Goal: Transaction & Acquisition: Purchase product/service

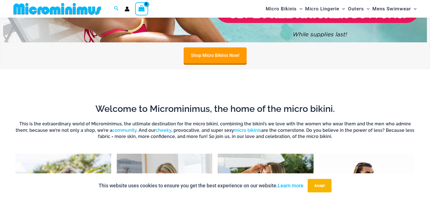
scroll to position [232, 0]
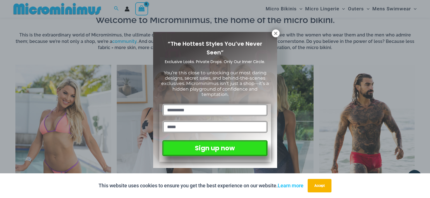
click at [340, 46] on div "“The Hottest Styles You’ve Never Seen” Exclusive Looks. Private Drops. Only Our…" at bounding box center [215, 99] width 430 height 198
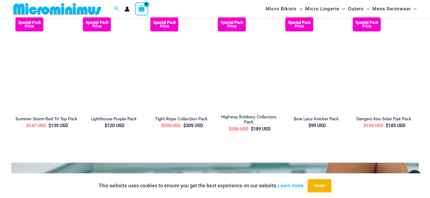
scroll to position [784, 0]
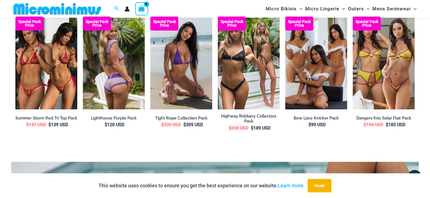
click at [129, 77] on img at bounding box center [114, 63] width 62 height 93
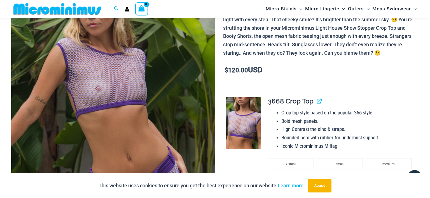
scroll to position [74, 0]
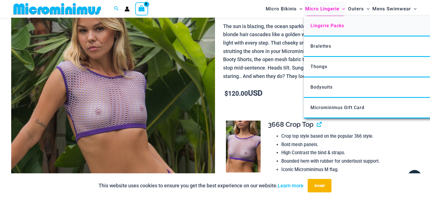
click at [339, 27] on span "Lingerie Packs" at bounding box center [328, 25] width 34 height 5
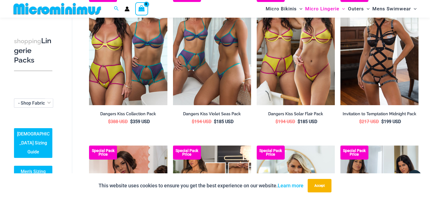
scroll to position [389, 0]
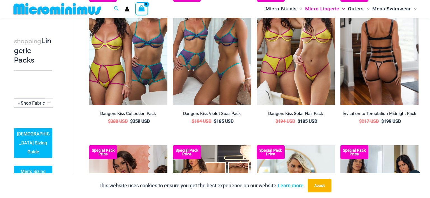
click at [378, 52] on img at bounding box center [379, 46] width 78 height 117
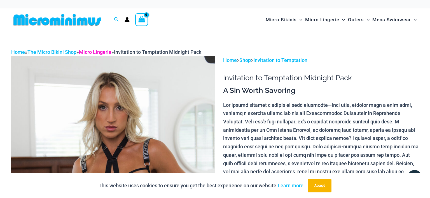
click at [104, 53] on link "Micro Lingerie" at bounding box center [95, 52] width 32 height 6
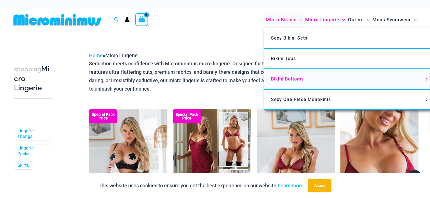
click at [283, 77] on span "Bikini Bottoms" at bounding box center [287, 78] width 33 height 5
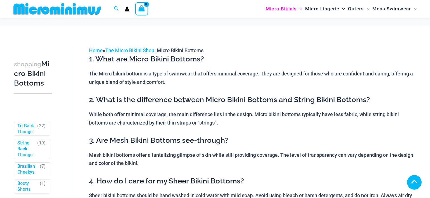
scroll to position [232, 0]
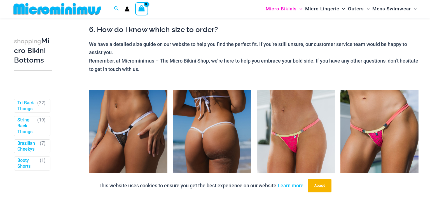
click at [205, 90] on img at bounding box center [212, 148] width 78 height 117
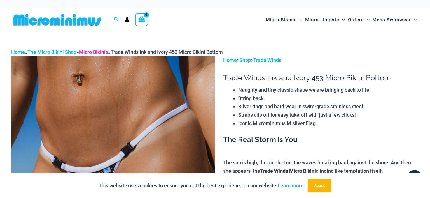
click at [101, 52] on link "Micro Bikinis" at bounding box center [93, 52] width 29 height 6
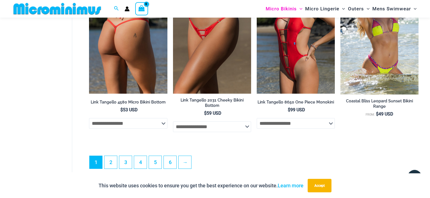
scroll to position [1493, 0]
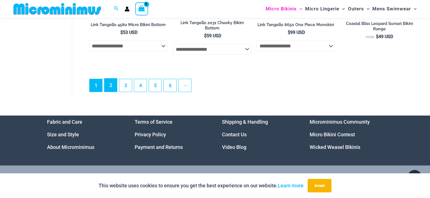
click at [110, 81] on link "2" at bounding box center [110, 84] width 13 height 13
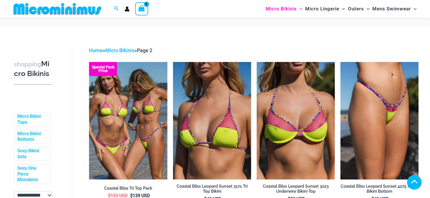
scroll to position [231, 0]
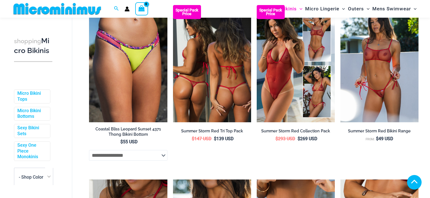
click at [180, 78] on img at bounding box center [212, 63] width 78 height 117
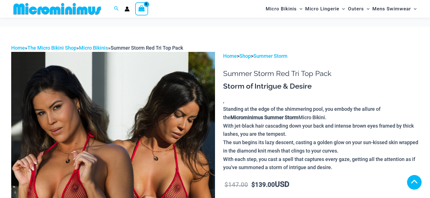
scroll to position [153, 0]
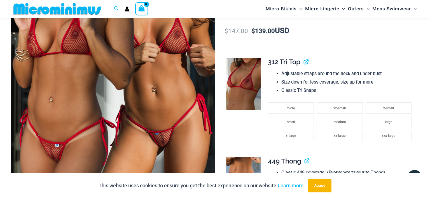
click at [151, 74] on img at bounding box center [113, 51] width 204 height 306
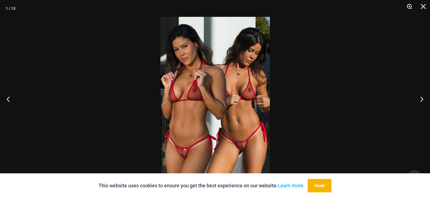
click at [409, 6] on button "Zoom" at bounding box center [407, 8] width 14 height 17
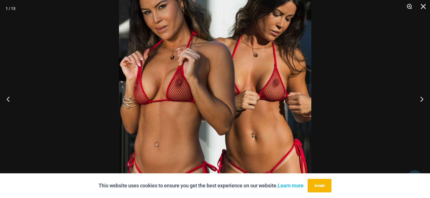
click at [409, 6] on button "Zoom" at bounding box center [407, 8] width 14 height 17
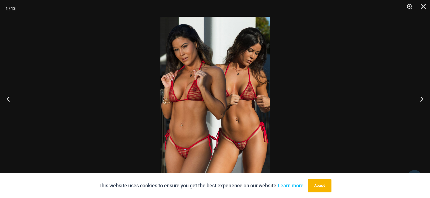
click at [409, 6] on button "Zoom" at bounding box center [407, 8] width 14 height 17
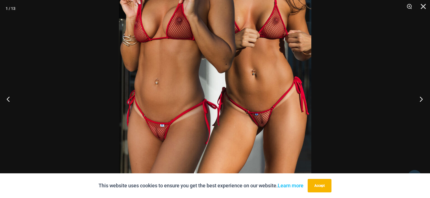
click at [422, 97] on button "Next" at bounding box center [419, 99] width 21 height 28
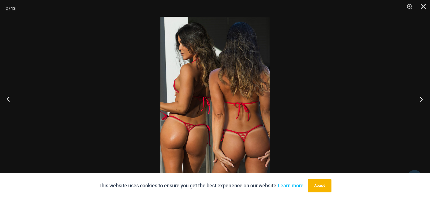
click at [422, 97] on button "Next" at bounding box center [419, 99] width 21 height 28
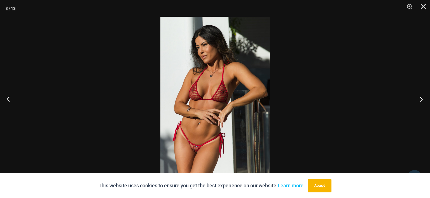
click at [422, 97] on button "Next" at bounding box center [419, 99] width 21 height 28
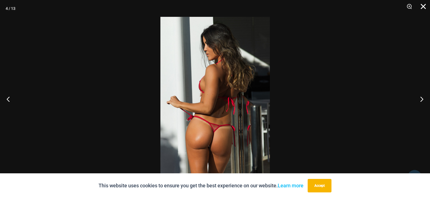
click at [422, 4] on button "Close" at bounding box center [421, 8] width 14 height 17
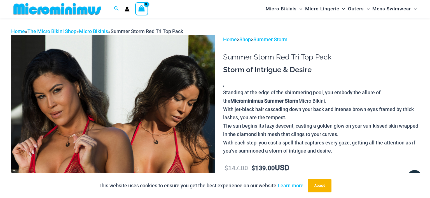
scroll to position [0, 0]
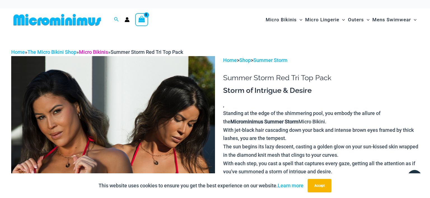
click at [94, 51] on link "Micro Bikinis" at bounding box center [93, 52] width 29 height 6
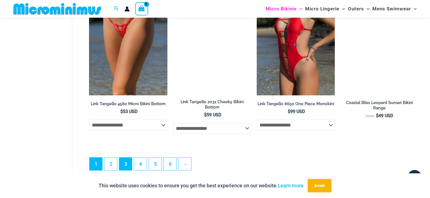
scroll to position [1538, 0]
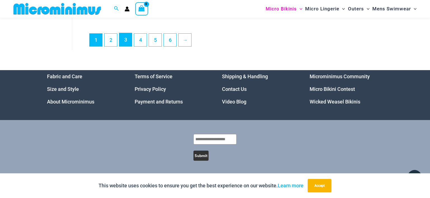
click at [123, 42] on link "3" at bounding box center [125, 39] width 13 height 13
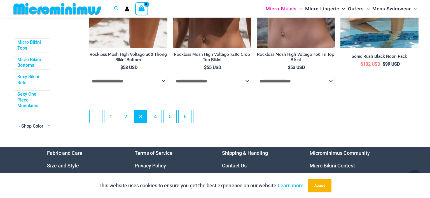
scroll to position [1415, 0]
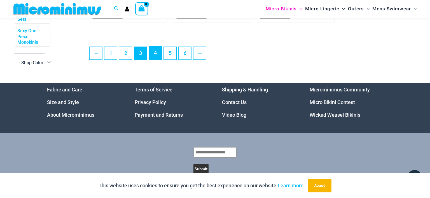
click at [153, 57] on link "4" at bounding box center [155, 52] width 13 height 13
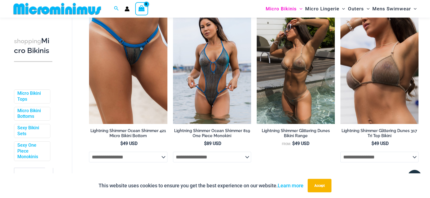
scroll to position [1099, 0]
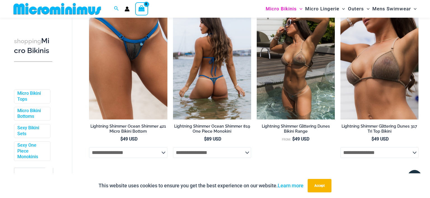
click at [209, 57] on img at bounding box center [212, 60] width 78 height 117
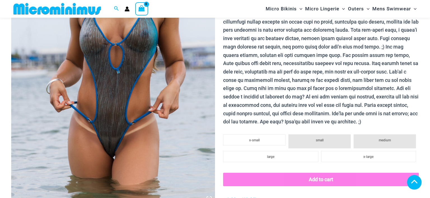
scroll to position [231, 0]
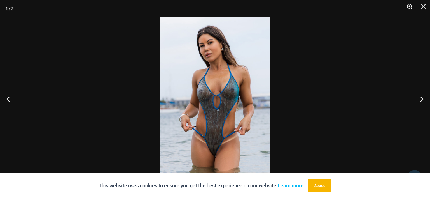
click at [408, 7] on button "Zoom" at bounding box center [407, 8] width 14 height 17
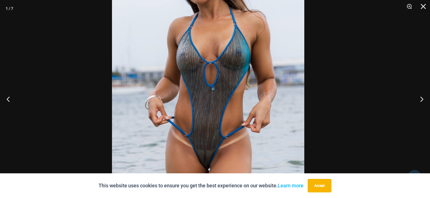
click at [250, 117] on img at bounding box center [208, 69] width 192 height 288
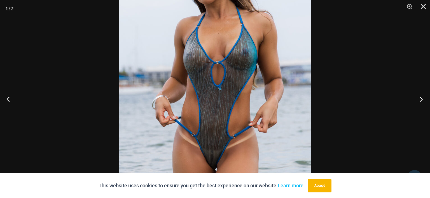
click at [421, 97] on button "Next" at bounding box center [419, 99] width 21 height 28
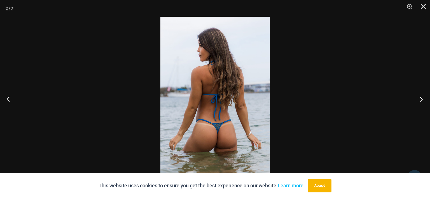
click at [421, 97] on button "Next" at bounding box center [419, 99] width 21 height 28
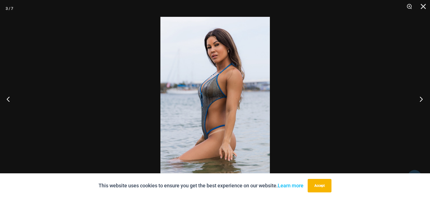
click at [421, 97] on button "Next" at bounding box center [419, 99] width 21 height 28
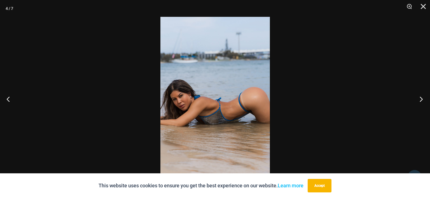
click at [421, 97] on button "Next" at bounding box center [419, 99] width 21 height 28
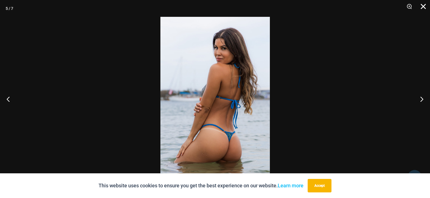
click at [426, 7] on button "Close" at bounding box center [421, 8] width 14 height 17
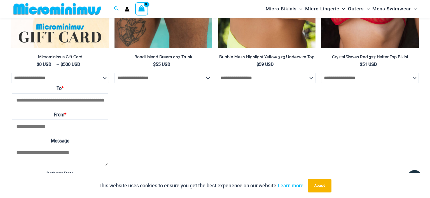
scroll to position [941, 0]
